Goal: Download file/media

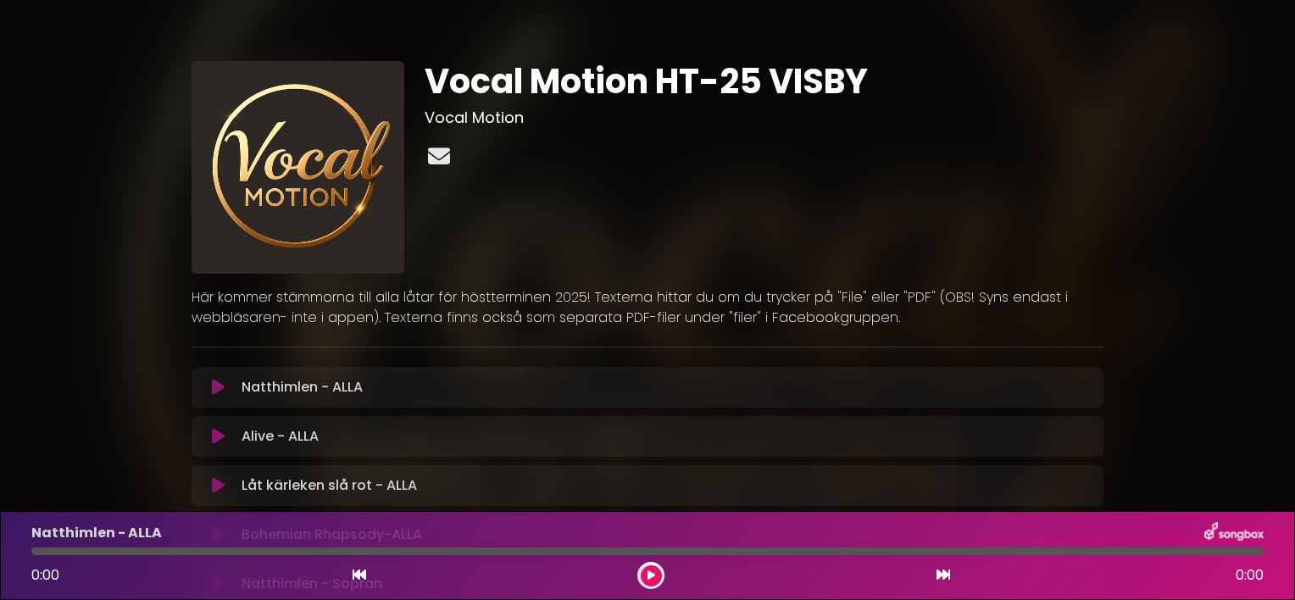
click at [443, 156] on icon at bounding box center [439, 156] width 29 height 22
drag, startPoint x: 1032, startPoint y: 173, endPoint x: 1031, endPoint y: 228, distance: 55.1
click at [1031, 228] on div "Vocal Motion HT-25 VISBY Vocal Motion" at bounding box center [764, 167] width 699 height 213
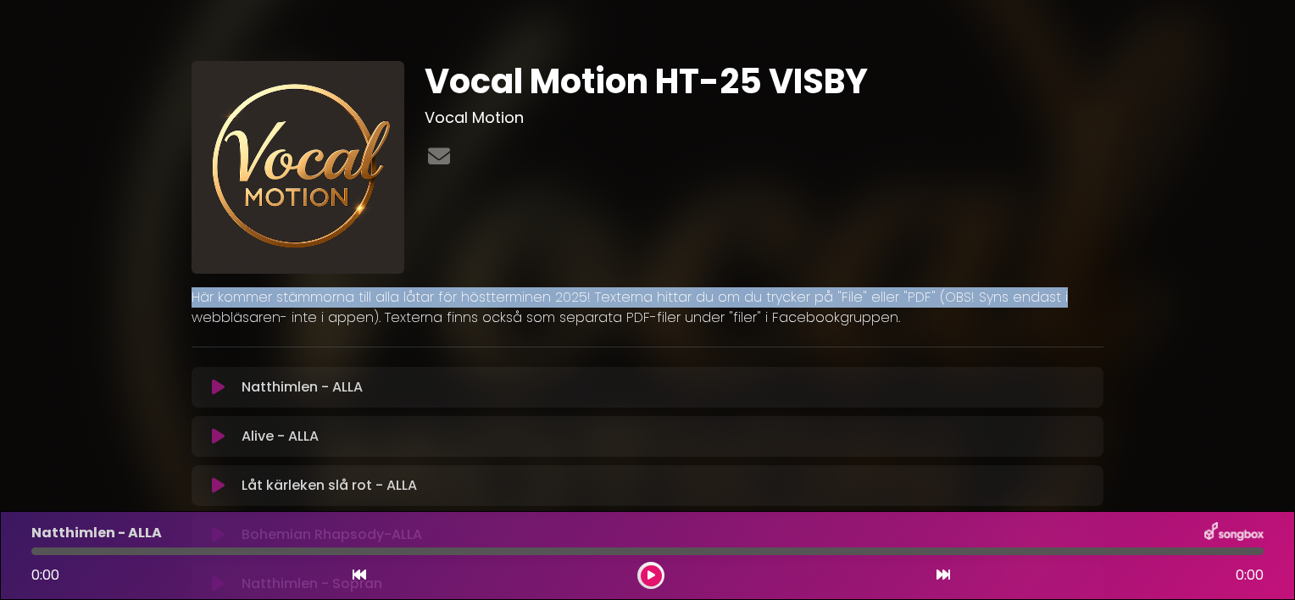
drag, startPoint x: 1292, startPoint y: 148, endPoint x: 1298, endPoint y: 284, distance: 136.6
click at [1294, 284] on html "× Vocal Motion HT-25 VISBY Vocal Motion" at bounding box center [647, 300] width 1295 height 600
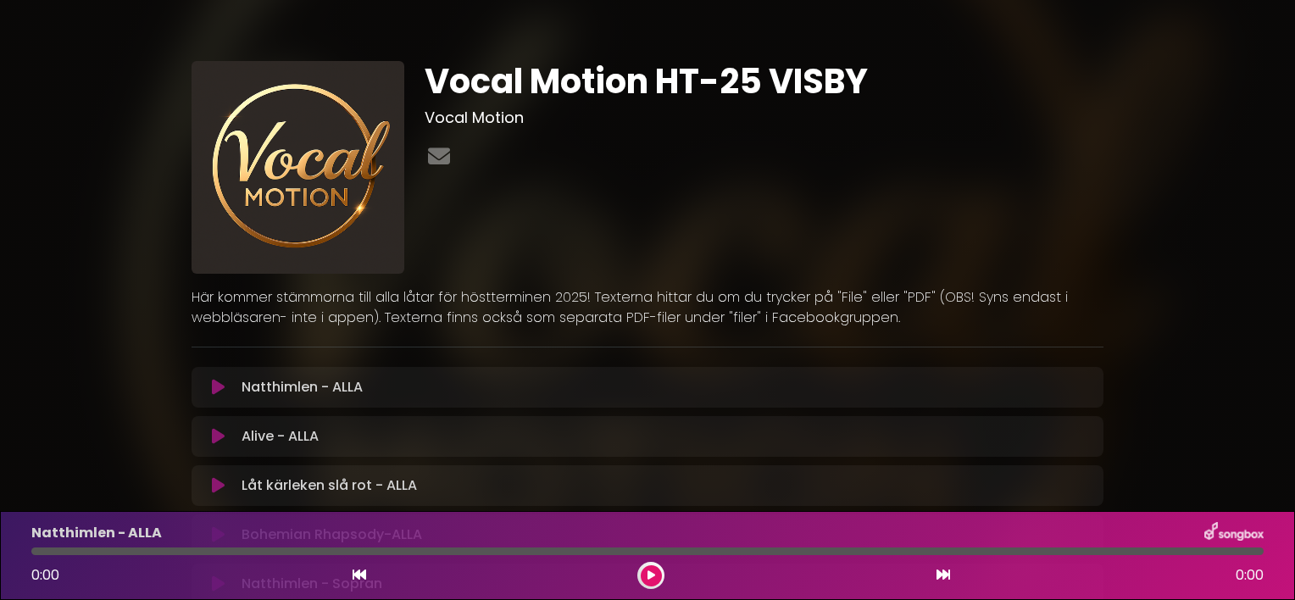
click at [223, 386] on icon at bounding box center [218, 387] width 13 height 17
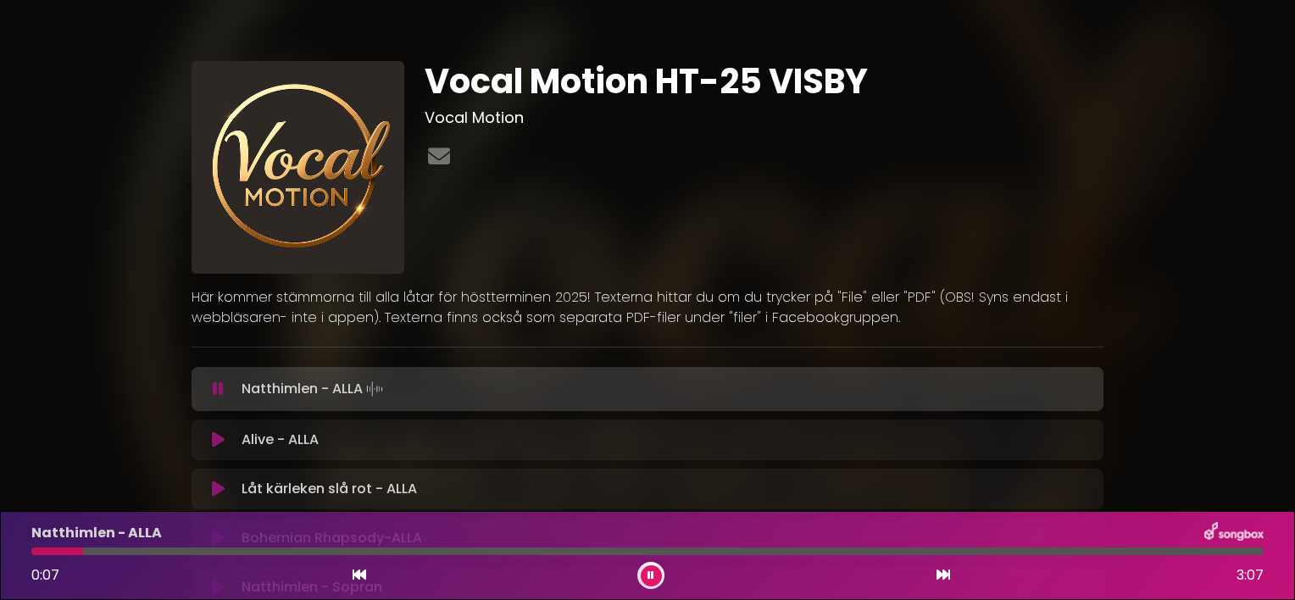
drag, startPoint x: 373, startPoint y: 391, endPoint x: 883, endPoint y: 170, distance: 556.2
click at [883, 170] on div at bounding box center [764, 157] width 679 height 33
click at [655, 571] on button at bounding box center [651, 575] width 21 height 21
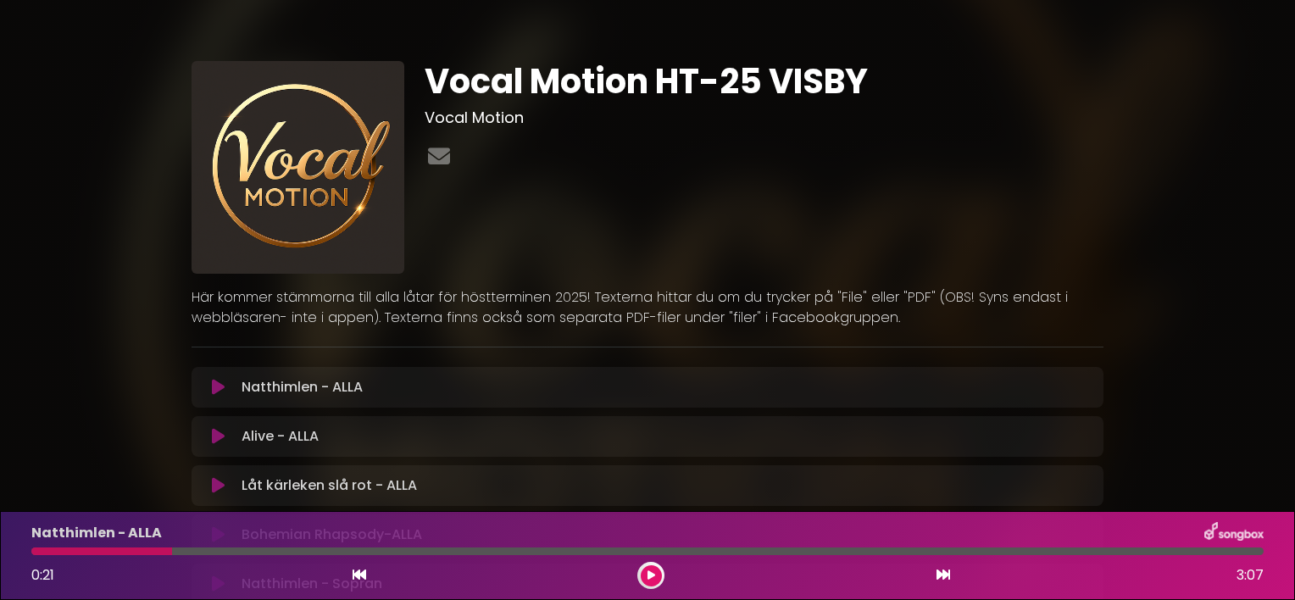
click at [905, 298] on p "Här kommer stämmorna till alla låtar för höstterminen 2025! Texterna hittar du …" at bounding box center [648, 307] width 912 height 41
click at [843, 295] on p "Här kommer stämmorna till alla låtar för höstterminen 2025! Texterna hittar du …" at bounding box center [648, 307] width 912 height 41
click at [624, 319] on p "Här kommer stämmorna till alla låtar för höstterminen 2025! Texterna hittar du …" at bounding box center [648, 307] width 912 height 41
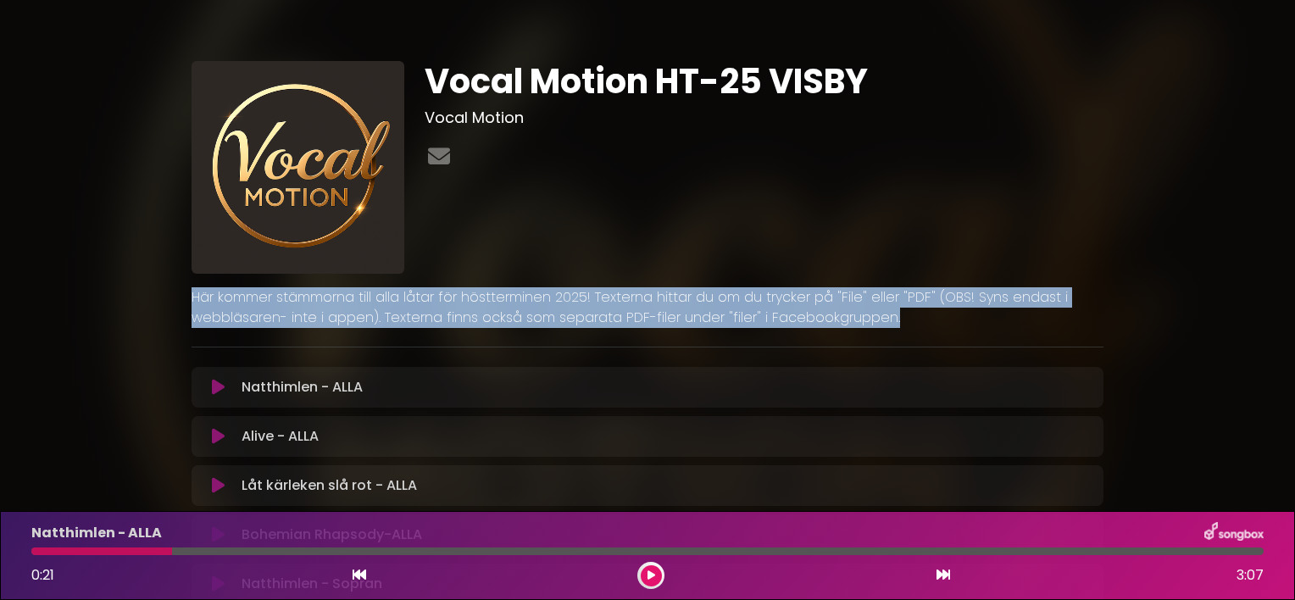
drag, startPoint x: 86, startPoint y: 362, endPoint x: 119, endPoint y: 307, distance: 64.3
drag, startPoint x: 119, startPoint y: 307, endPoint x: 120, endPoint y: 320, distance: 13.6
click at [441, 153] on icon at bounding box center [439, 156] width 29 height 22
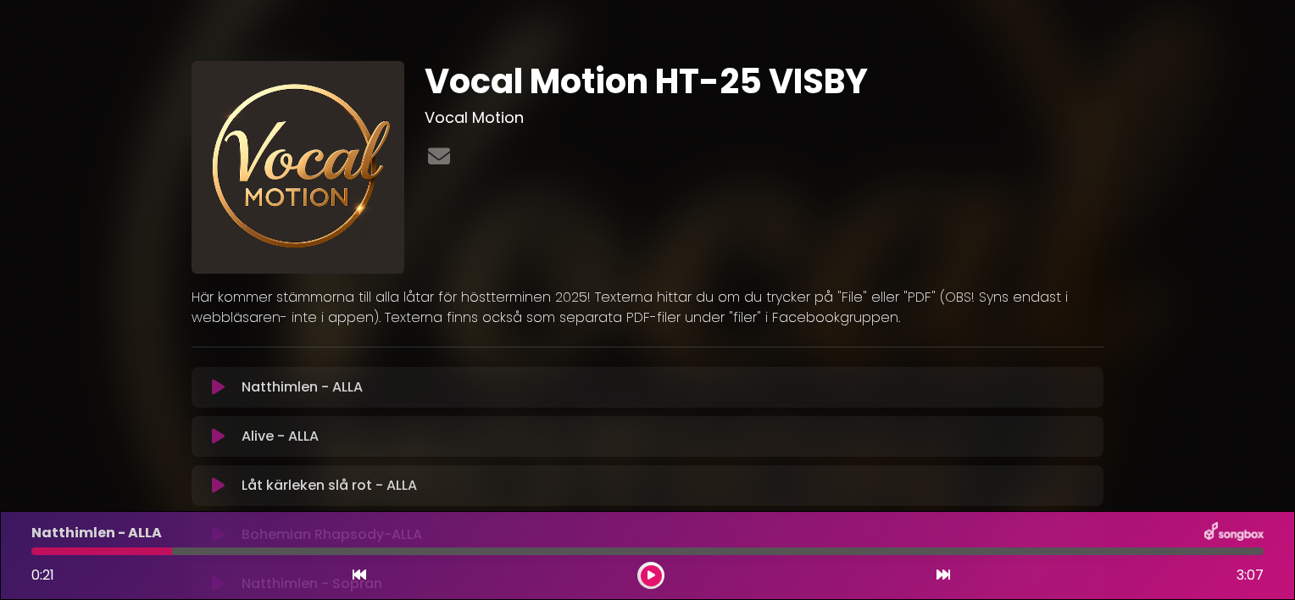
click at [995, 200] on div "Vocal Motion HT-25 VISBY Vocal Motion" at bounding box center [764, 167] width 699 height 213
click at [454, 319] on p "Här kommer stämmorna till alla låtar för höstterminen 2025! Texterna hittar du …" at bounding box center [648, 307] width 912 height 41
click at [288, 315] on p "Här kommer stämmorna till alla låtar för höstterminen 2025! Texterna hittar du …" at bounding box center [648, 307] width 912 height 41
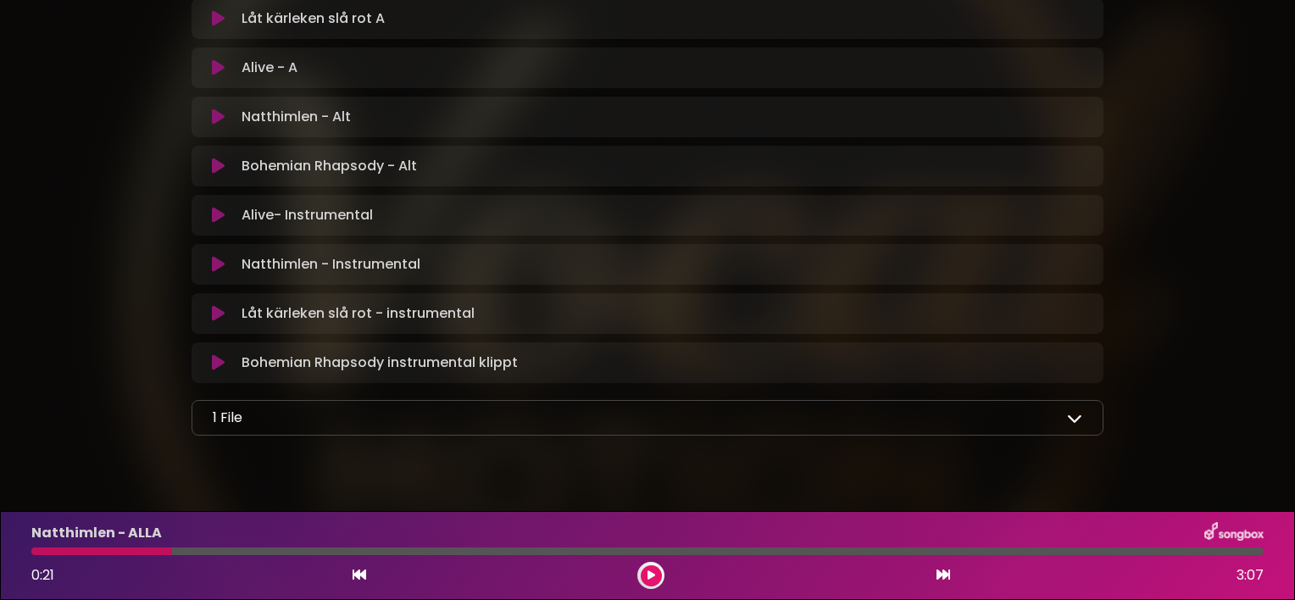
scroll to position [892, 0]
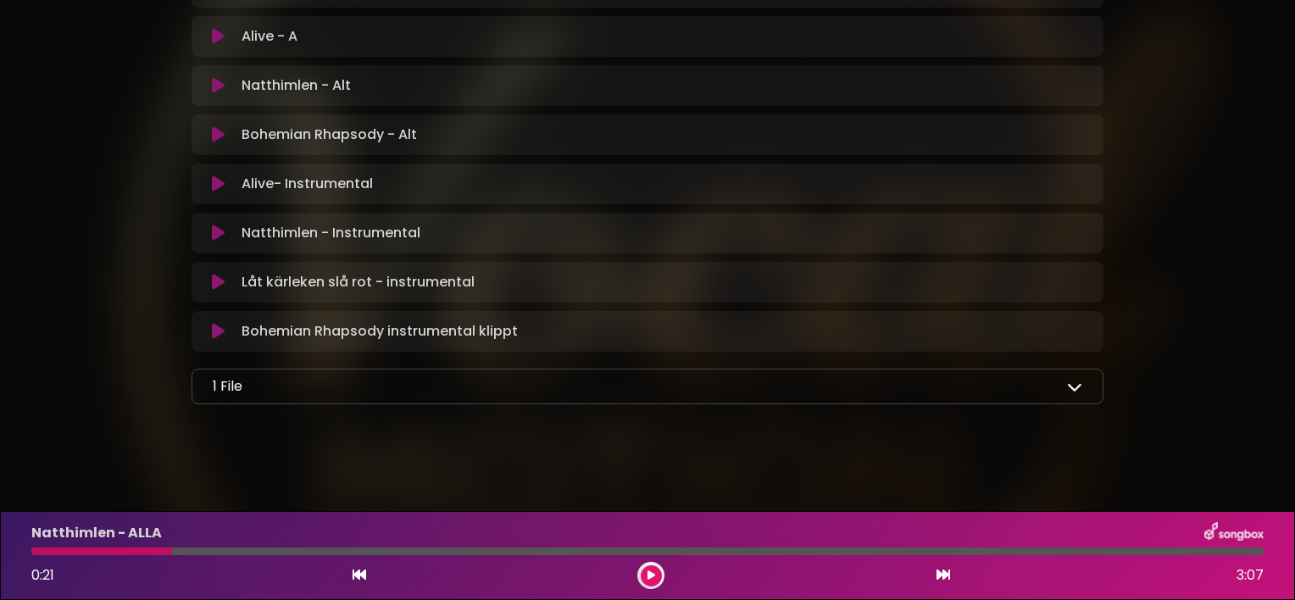
click at [1075, 382] on icon at bounding box center [1074, 386] width 15 height 15
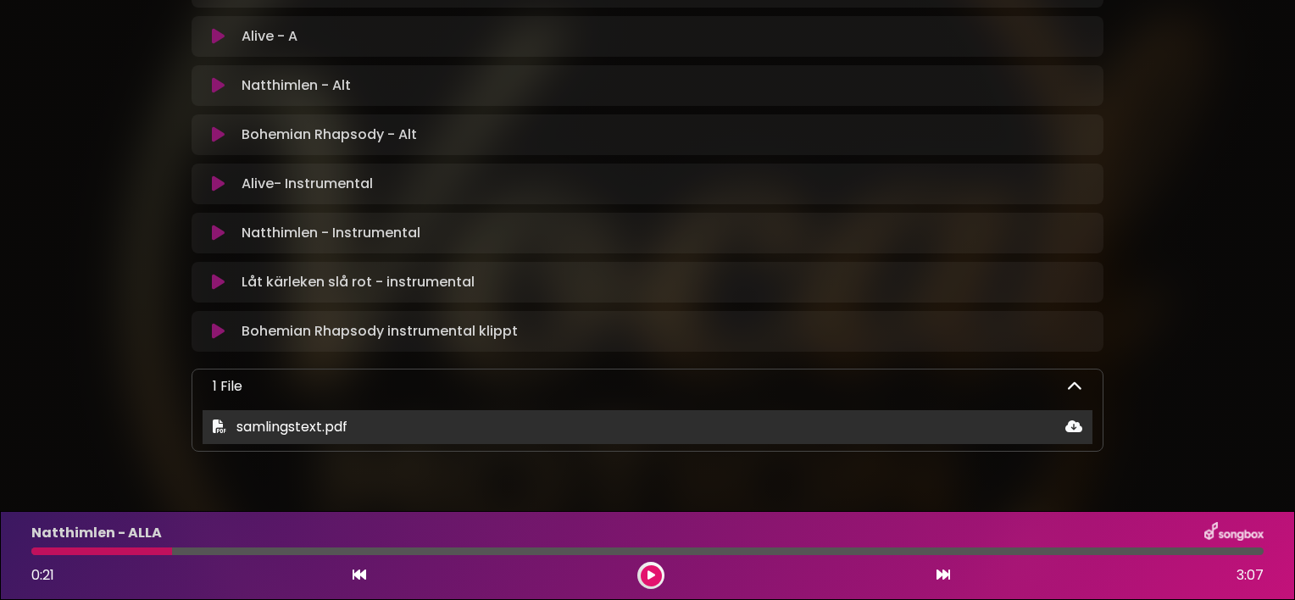
click at [246, 421] on span "samlingstext.pdf" at bounding box center [292, 426] width 111 height 19
click at [221, 427] on icon at bounding box center [220, 427] width 14 height 14
click at [312, 424] on span "samlingstext.pdf" at bounding box center [292, 426] width 111 height 19
drag, startPoint x: 312, startPoint y: 424, endPoint x: 231, endPoint y: 429, distance: 80.7
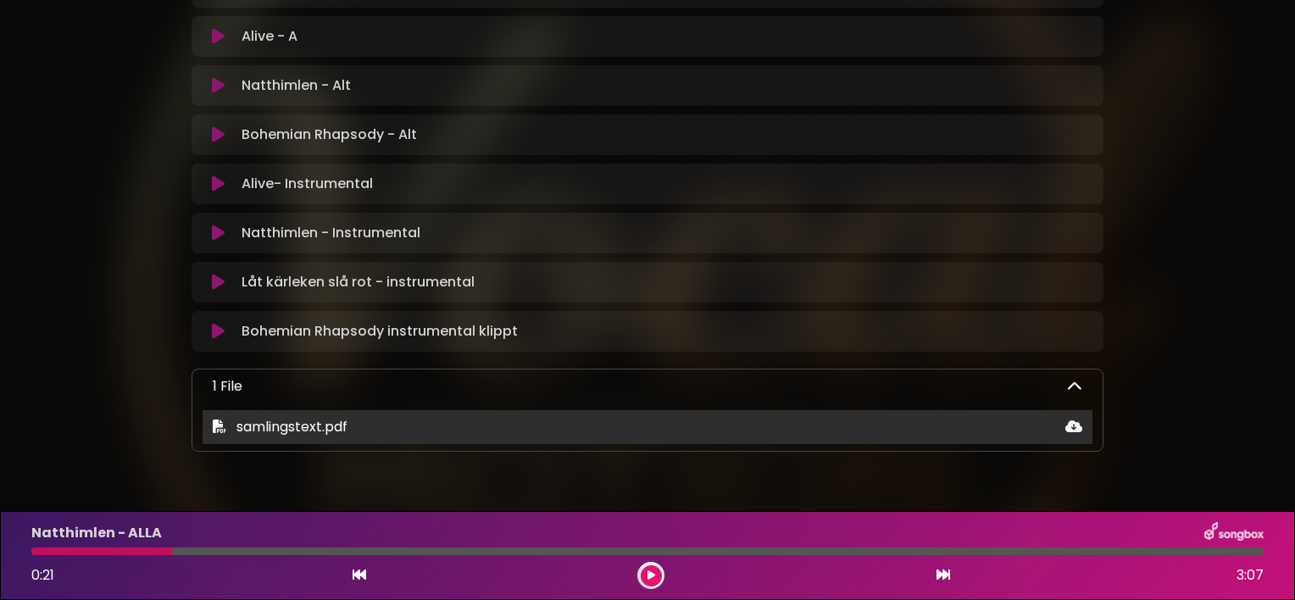
click at [231, 429] on span "samlingstext.pdf" at bounding box center [280, 427] width 135 height 20
click at [1073, 427] on icon at bounding box center [1074, 427] width 17 height 14
